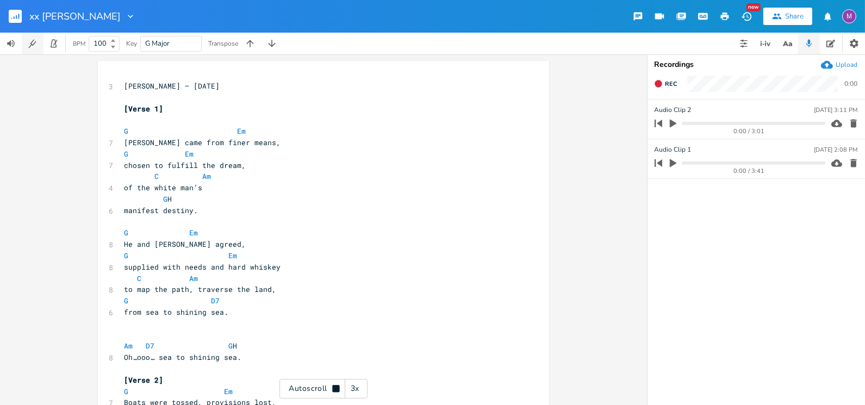
scroll to position [1122, 0]
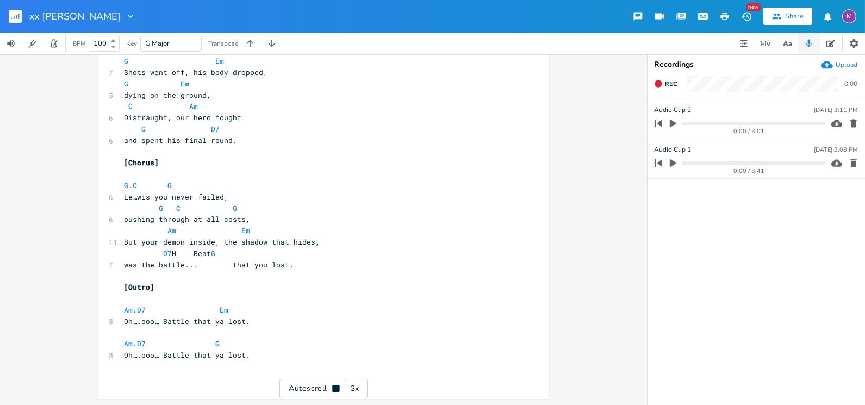
click at [18, 13] on rect "button" at bounding box center [15, 16] width 13 height 13
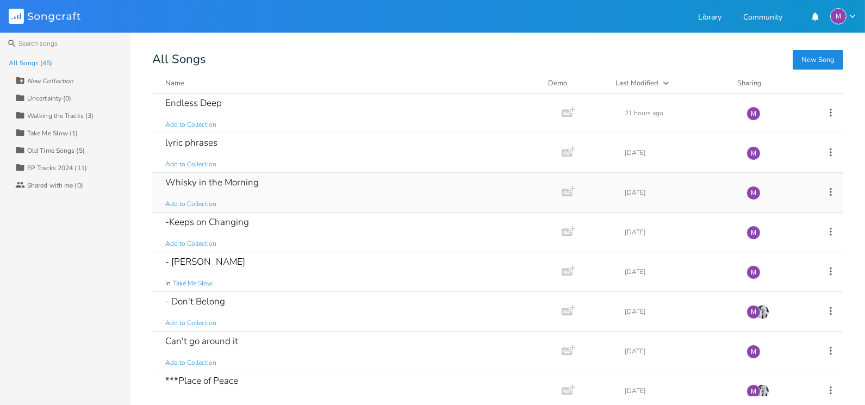
click at [269, 203] on div "Whisky in the Morning Add to Collection" at bounding box center [354, 192] width 379 height 39
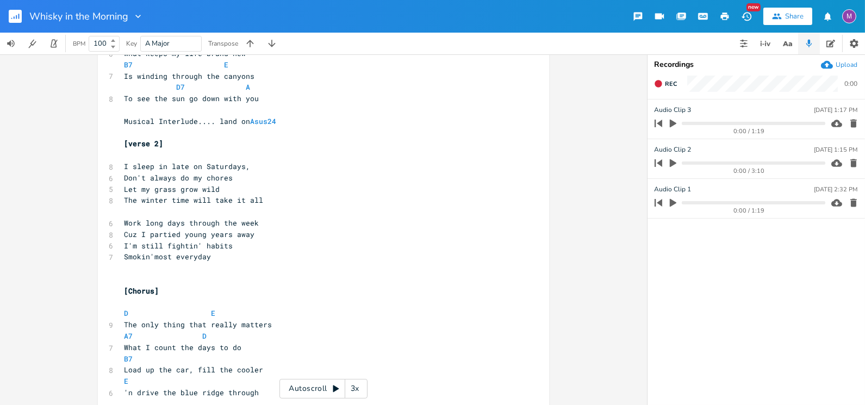
scroll to position [534, 0]
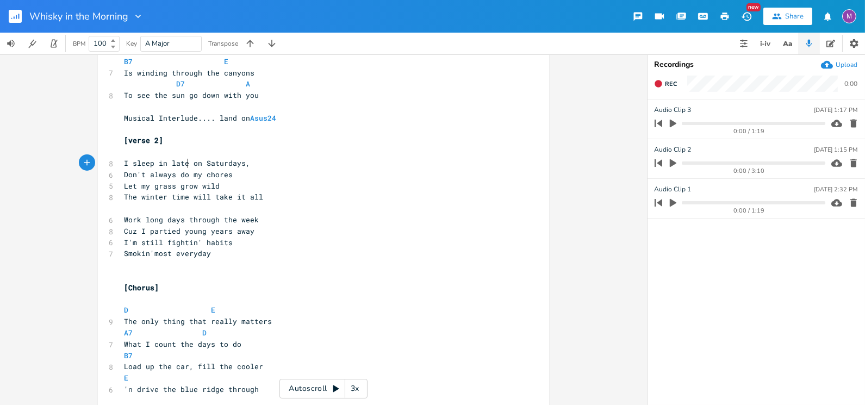
click at [184, 164] on span "I sleep in late on Saturdays," at bounding box center [187, 163] width 126 height 10
type textarea "Sleep till noon"
click at [227, 243] on pre "I'm still fightin' habits" at bounding box center [318, 242] width 393 height 11
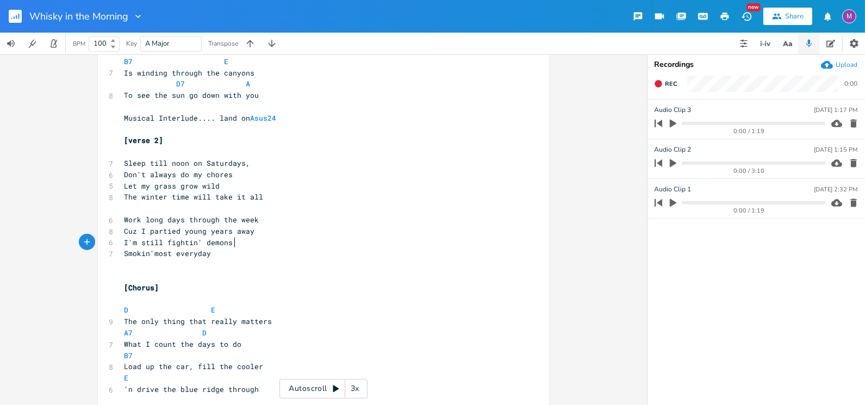
type textarea "demons and"
type textarea "(habits)"
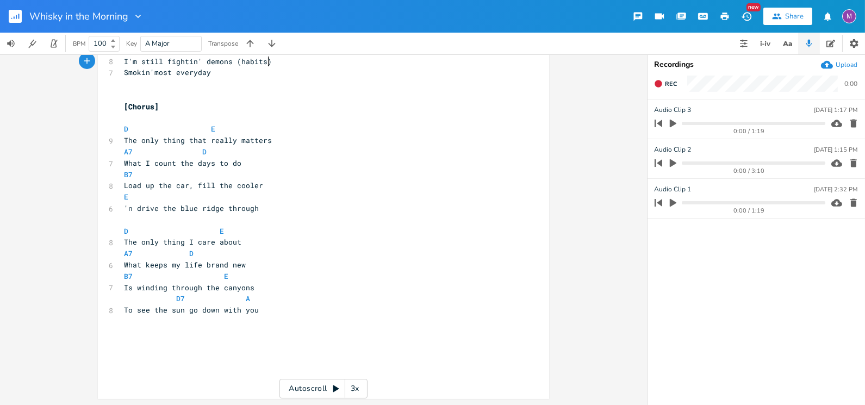
scroll to position [715, 0]
click at [268, 210] on pre "'n drive the blue ridge through" at bounding box center [318, 207] width 393 height 11
type textarea "..ohh..."
click at [183, 244] on span "The only thing I care about" at bounding box center [182, 242] width 117 height 10
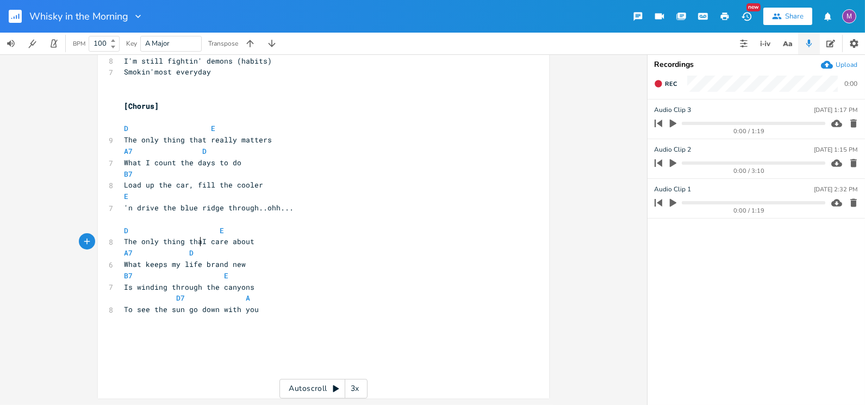
type textarea "that"
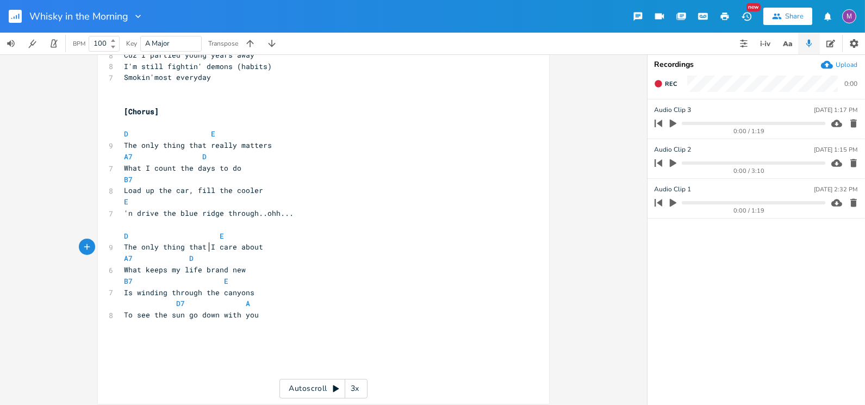
scroll to position [709, 0]
click at [142, 147] on span "The only thing that really matters" at bounding box center [198, 146] width 148 height 10
click at [134, 150] on span "The only thing that really matters" at bounding box center [198, 146] width 148 height 10
type textarea ")"
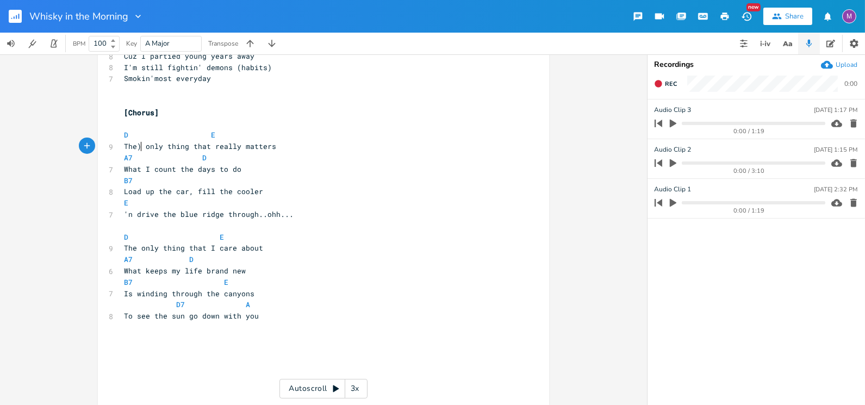
click at [124, 147] on span "The) only thing that really matters" at bounding box center [200, 146] width 152 height 10
type textarea "("
click at [132, 250] on span "The only thing that I care about" at bounding box center [193, 248] width 139 height 10
type textarea ")"
click at [124, 251] on span "The) only thing that I care about" at bounding box center [196, 248] width 144 height 10
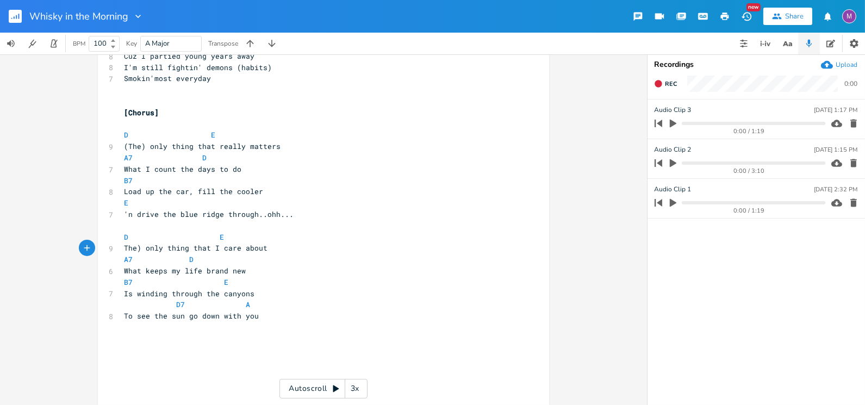
type textarea "("
click at [145, 250] on span "(The) only thing that I care about" at bounding box center [198, 248] width 148 height 10
type textarea "'"
click at [127, 249] on span "(Th'only thing that I care about" at bounding box center [193, 248] width 139 height 10
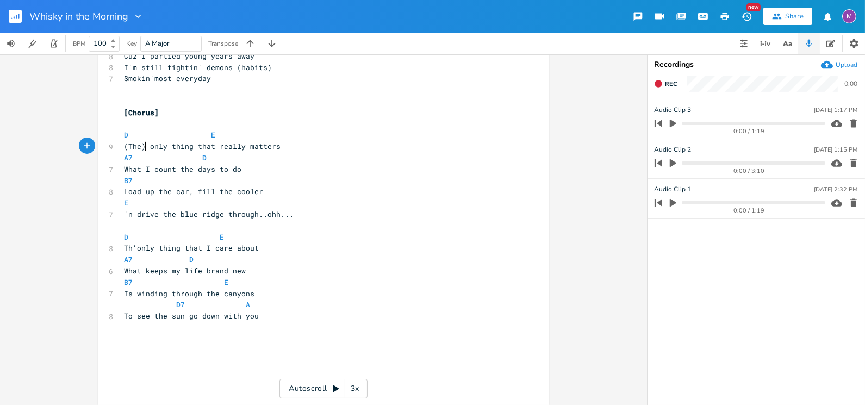
click at [144, 150] on span "(The) only thing that really matters" at bounding box center [202, 146] width 157 height 10
type textarea "Th'"
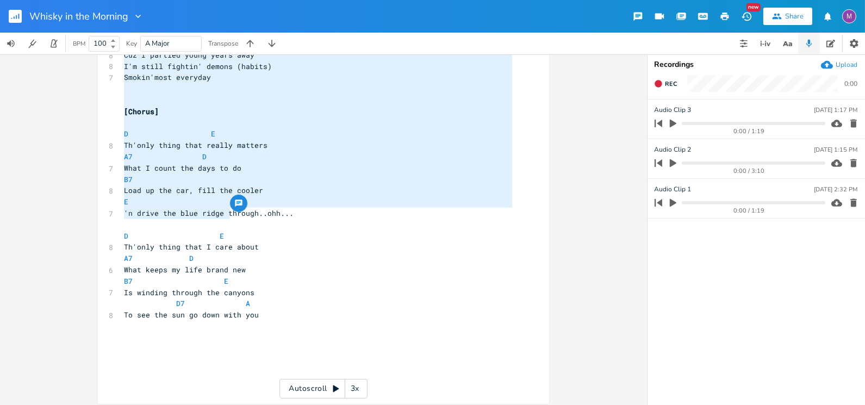
scroll to position [715, 0]
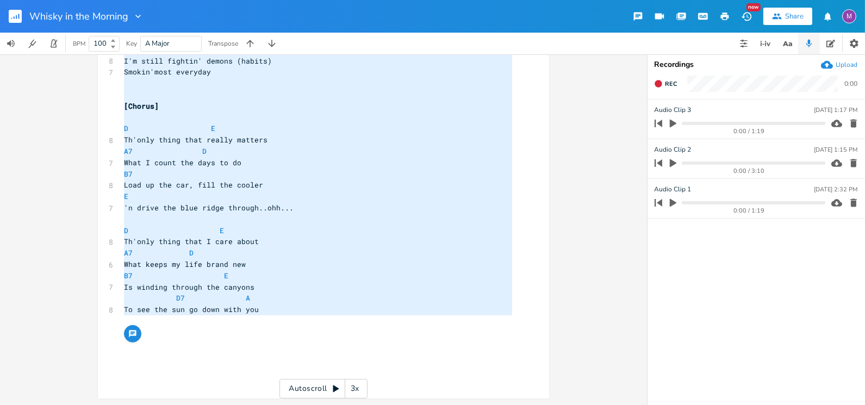
drag, startPoint x: 120, startPoint y: 145, endPoint x: 262, endPoint y: 323, distance: 227.2
type textarea "[Lorem 3] Ipsu2 D sitam consect ad eli seddoei, Temp1/I# Utlabo etdolor mag ali…"
